Goal: Information Seeking & Learning: Learn about a topic

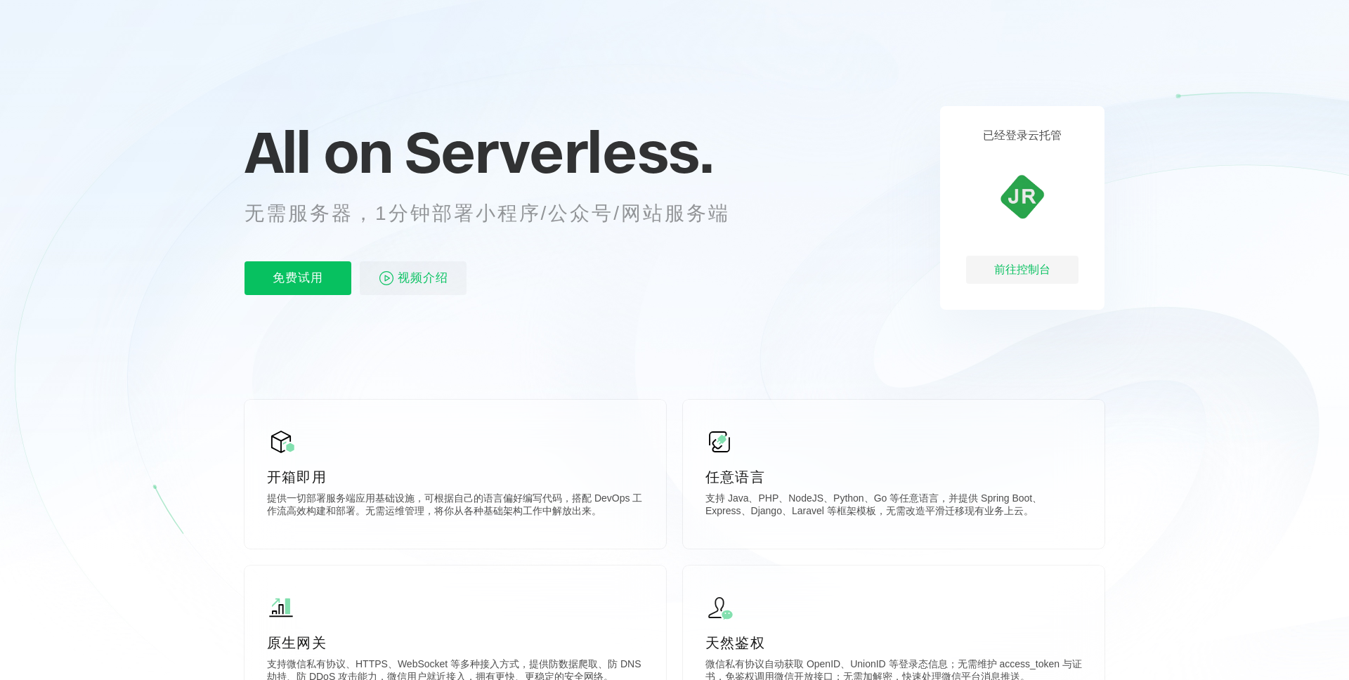
scroll to position [70, 0]
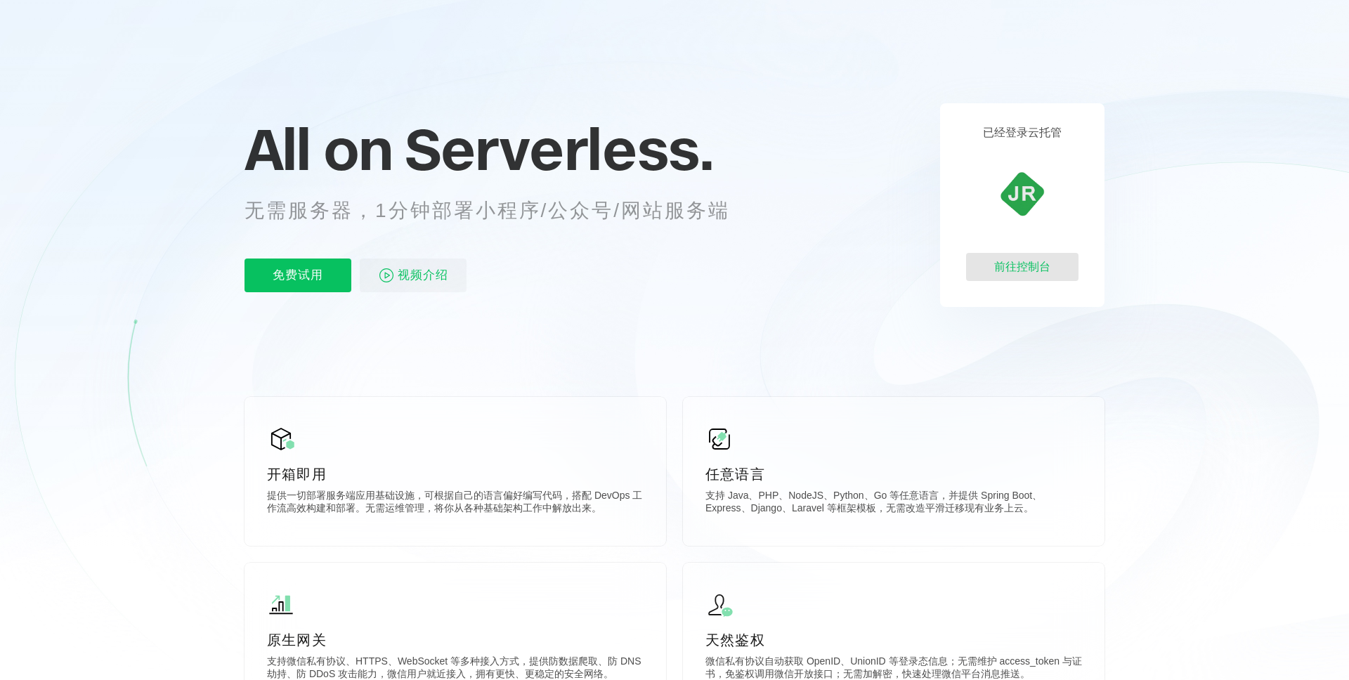
click at [1014, 267] on div "前往控制台" at bounding box center [1022, 267] width 112 height 28
click at [400, 271] on span "视频介绍" at bounding box center [423, 276] width 51 height 34
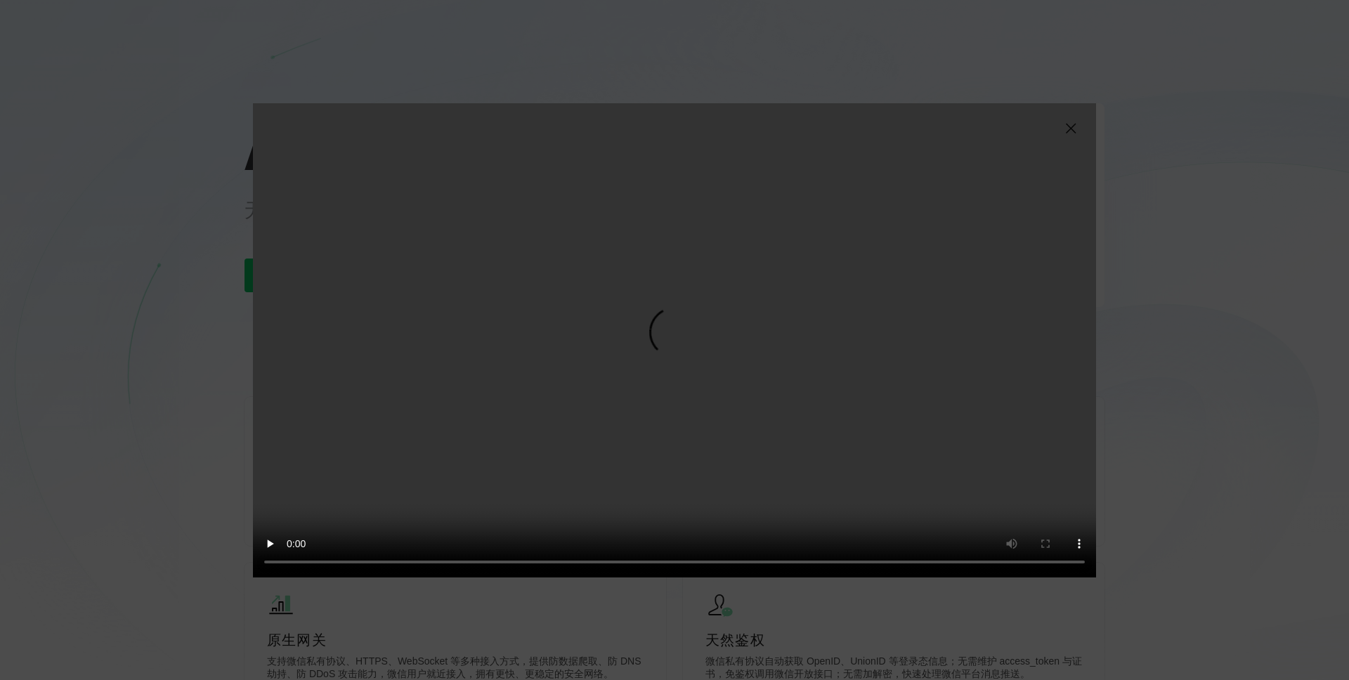
click at [1077, 128] on img at bounding box center [1070, 128] width 17 height 17
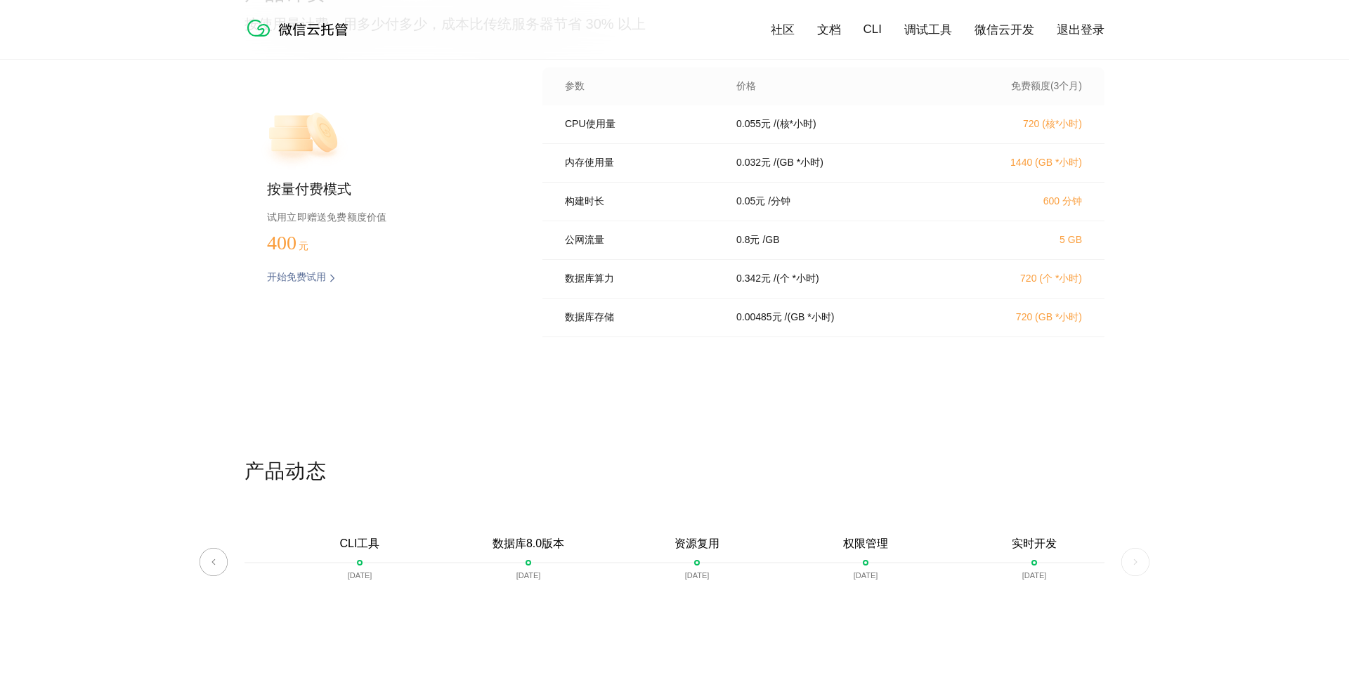
scroll to position [2869, 0]
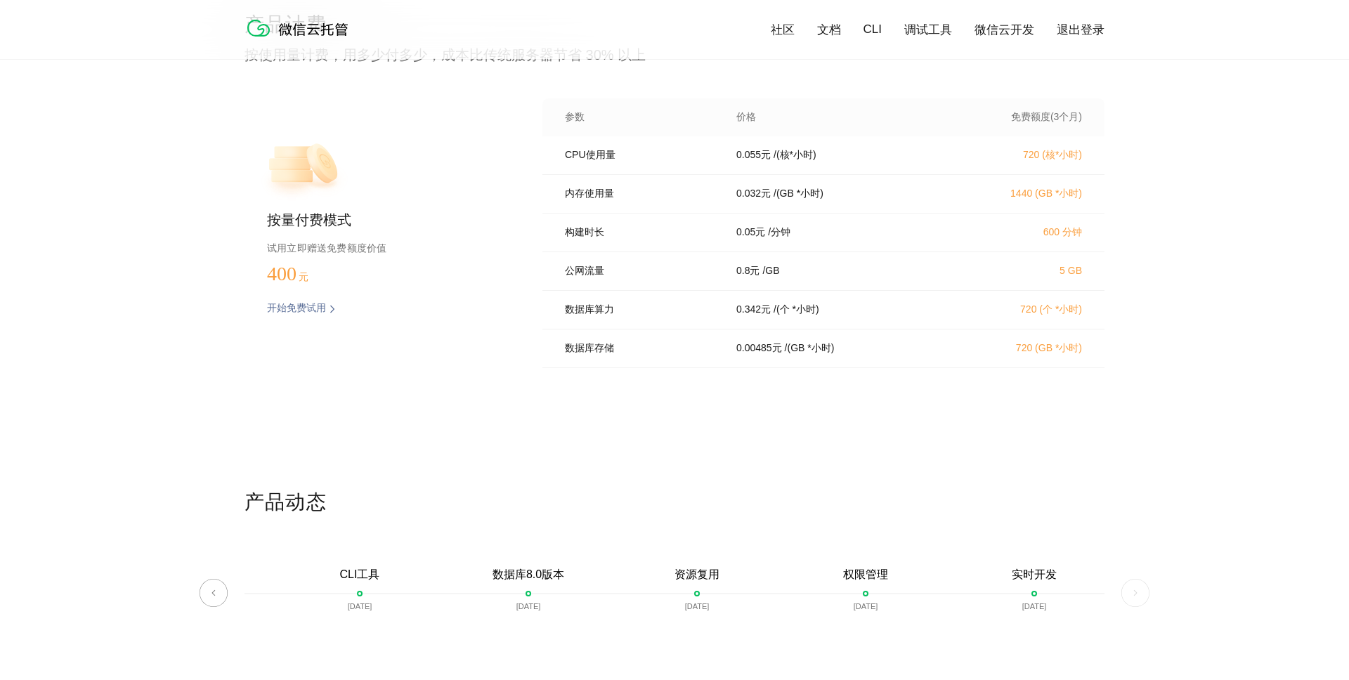
click at [296, 305] on p "开始免费试用" at bounding box center [296, 309] width 59 height 14
